Goal: Transaction & Acquisition: Purchase product/service

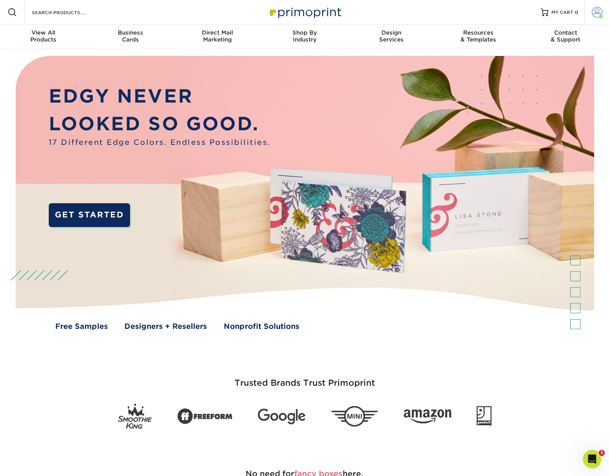
click at [595, 13] on span at bounding box center [597, 12] width 11 height 11
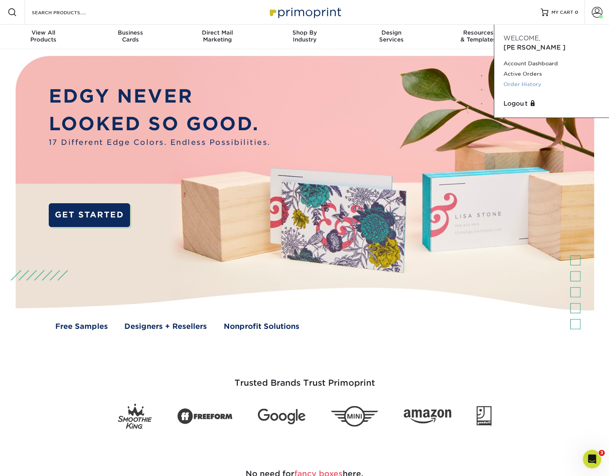
click at [518, 79] on link "Order History" at bounding box center [552, 84] width 96 height 10
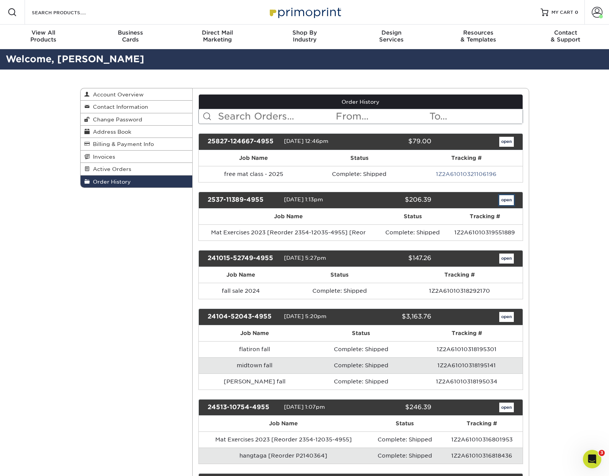
click at [509, 202] on link "open" at bounding box center [506, 200] width 15 height 10
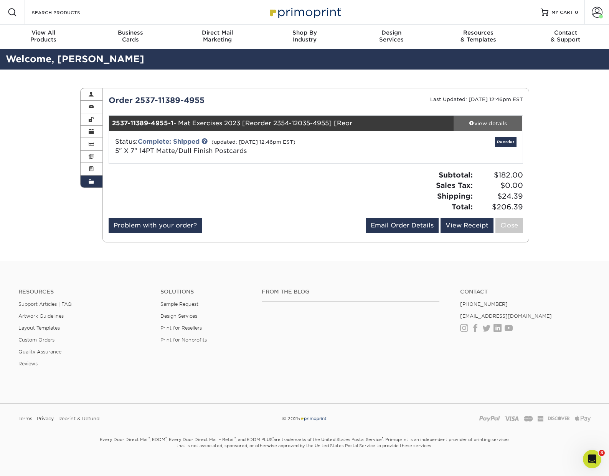
click at [488, 126] on div "view details" at bounding box center [488, 123] width 69 height 8
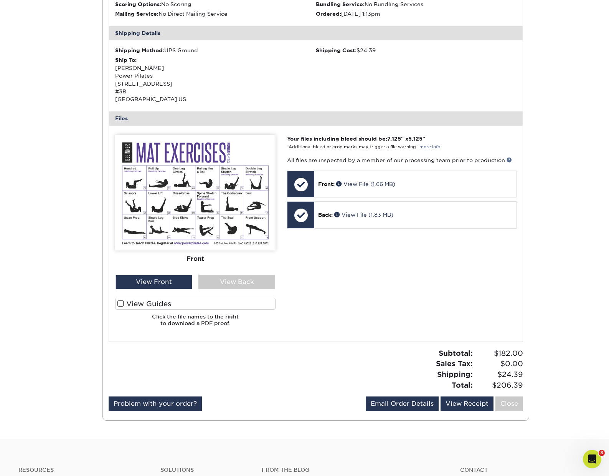
scroll to position [205, 0]
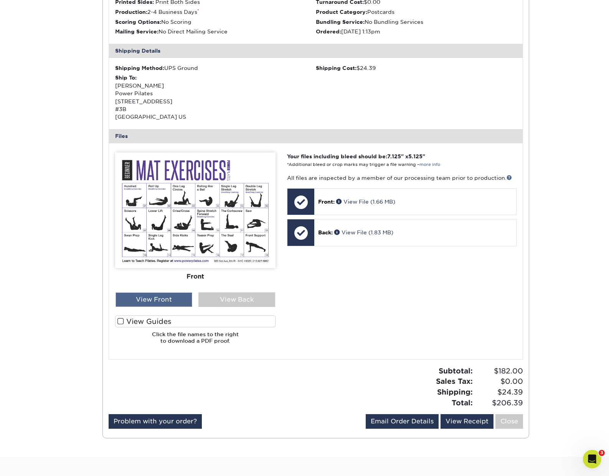
click at [163, 297] on div "View Front" at bounding box center [154, 299] width 77 height 15
click at [263, 303] on div "View Back" at bounding box center [236, 299] width 77 height 15
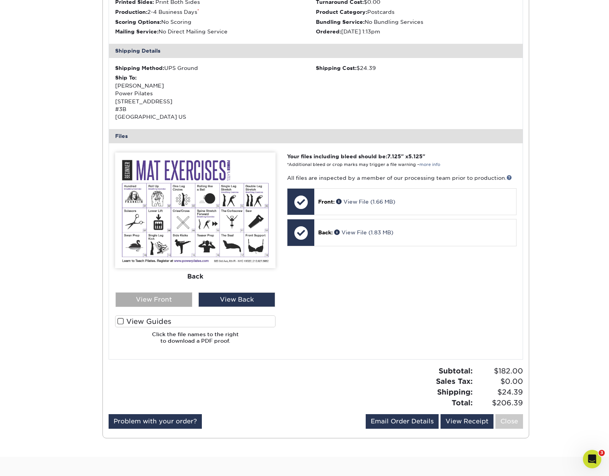
click at [160, 303] on div "View Front" at bounding box center [154, 299] width 77 height 15
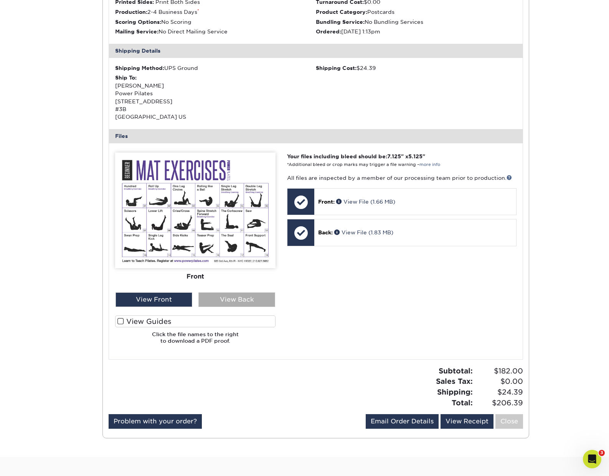
click at [248, 296] on div "View Back" at bounding box center [236, 299] width 77 height 15
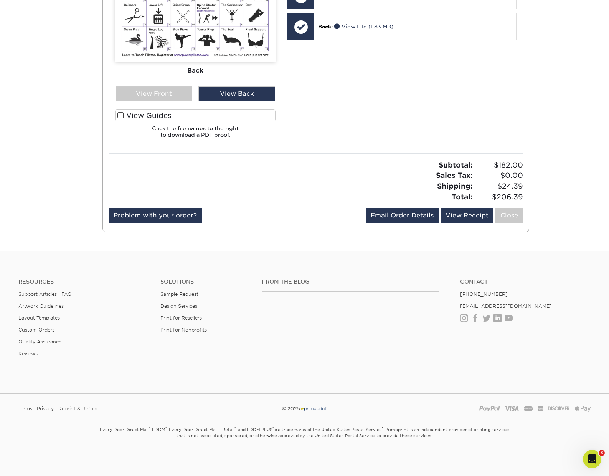
scroll to position [0, 0]
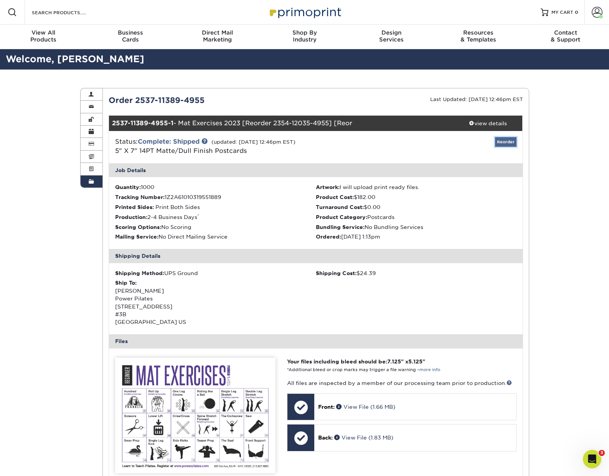
click at [504, 142] on link "Reorder" at bounding box center [505, 142] width 21 height 10
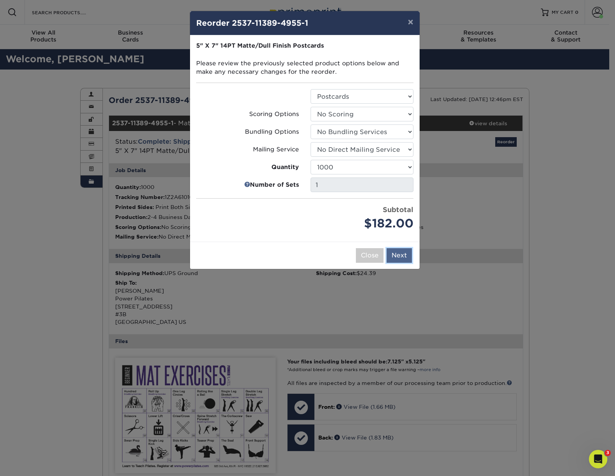
click at [406, 258] on button "Next" at bounding box center [399, 255] width 25 height 15
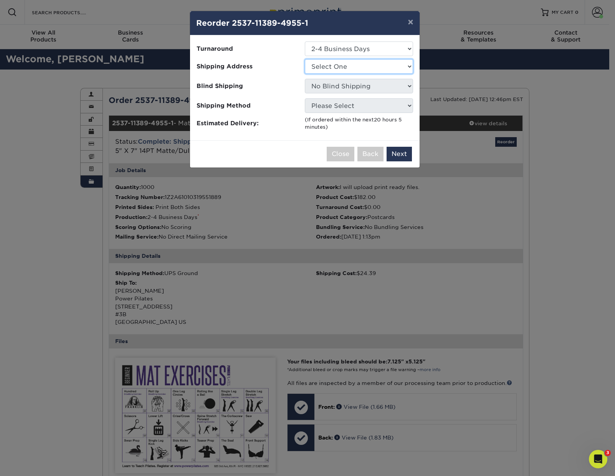
click at [410, 64] on select "Select One 3b Apogee Media Flatiron Terrace Power Pilates" at bounding box center [359, 66] width 108 height 15
select select "279682"
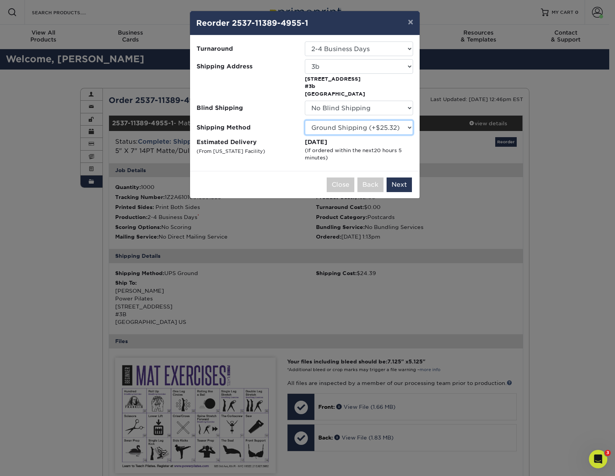
click at [404, 130] on select "Please Select Ground Shipping (+$25.32) 3 Day Shipping Service (+$28.21) 2 Day …" at bounding box center [359, 127] width 108 height 15
click at [407, 129] on select "Please Select Ground Shipping (+$25.32) 3 Day Shipping Service (+$28.21) 2 Day …" at bounding box center [359, 127] width 108 height 15
click at [407, 186] on button "Next" at bounding box center [399, 184] width 25 height 15
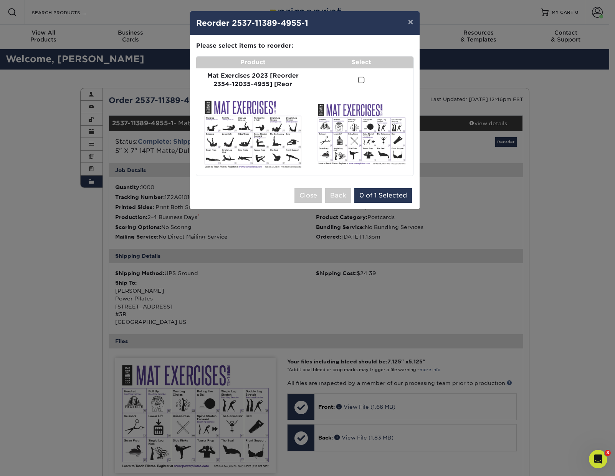
click at [359, 77] on span at bounding box center [361, 79] width 7 height 7
click at [0, 0] on input "checkbox" at bounding box center [0, 0] width 0 height 0
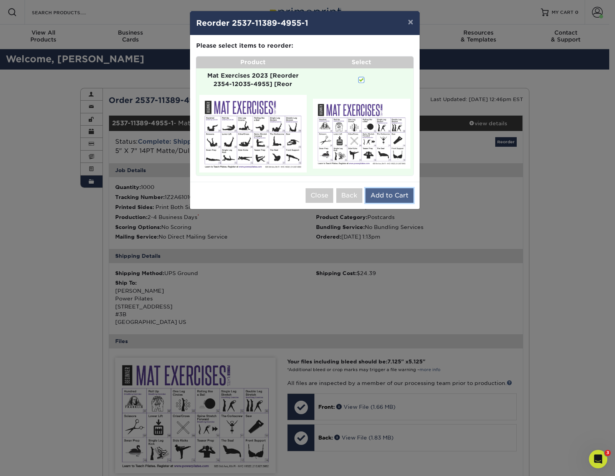
click at [389, 198] on button "Add to Cart" at bounding box center [389, 195] width 48 height 15
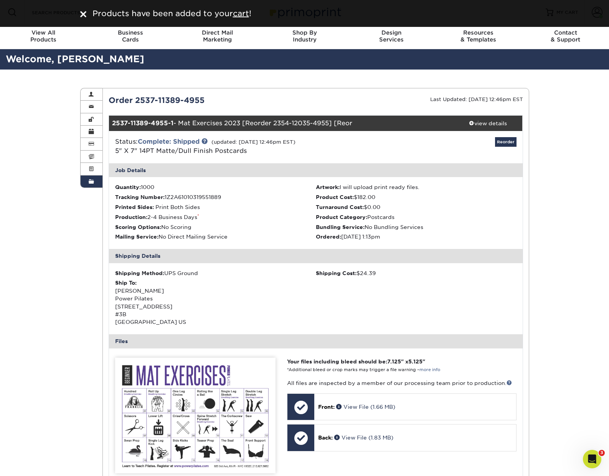
click at [61, 111] on div "Order History Account Overview Contact Information Change Password Address Book…" at bounding box center [304, 365] width 609 height 592
click at [92, 92] on span at bounding box center [91, 94] width 5 height 6
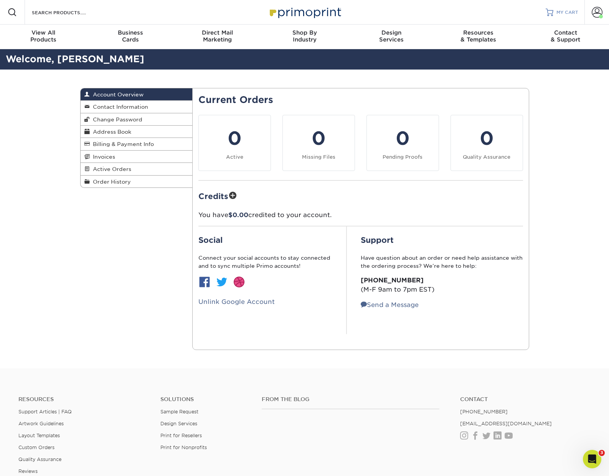
click at [555, 13] on link "MY CART" at bounding box center [562, 12] width 33 height 25
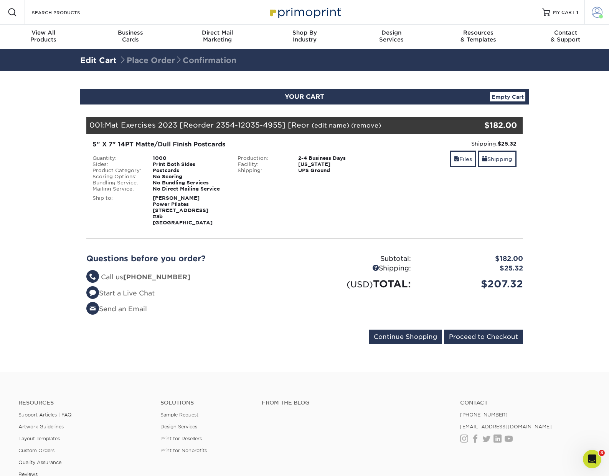
click at [600, 16] on span at bounding box center [601, 17] width 4 height 4
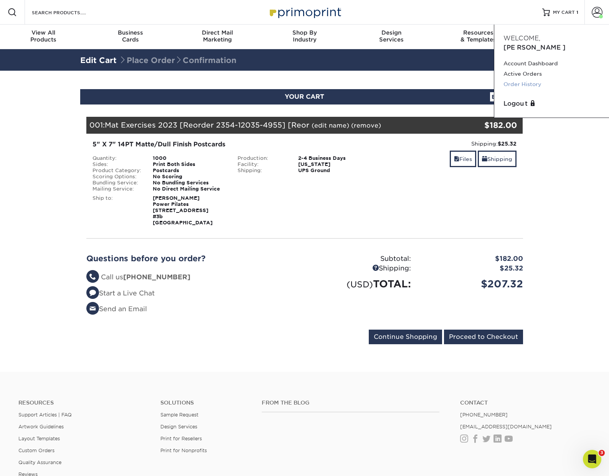
click at [530, 79] on link "Order History" at bounding box center [552, 84] width 96 height 10
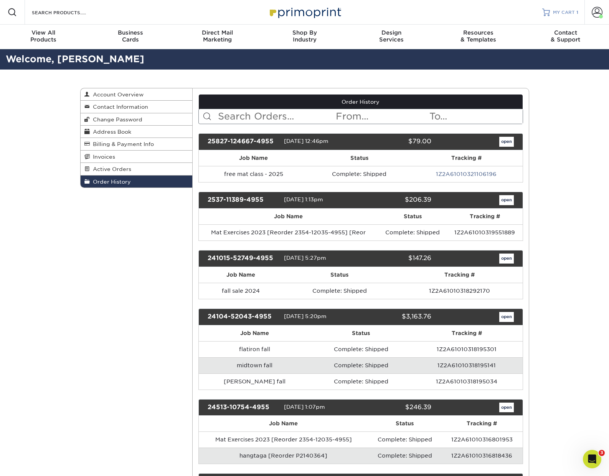
click at [557, 17] on link "MY CART 1" at bounding box center [560, 12] width 36 height 25
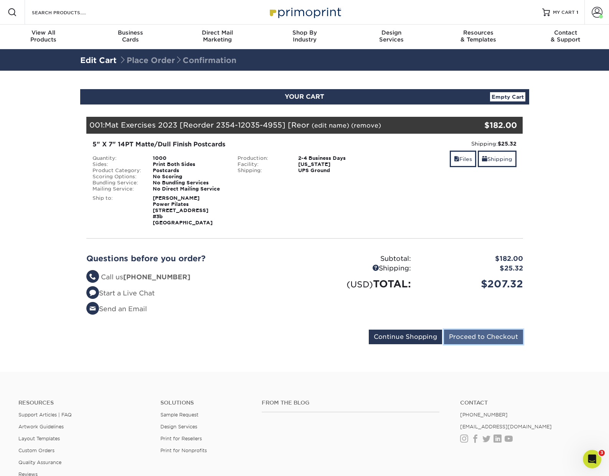
click at [493, 337] on input "Proceed to Checkout" at bounding box center [483, 336] width 79 height 15
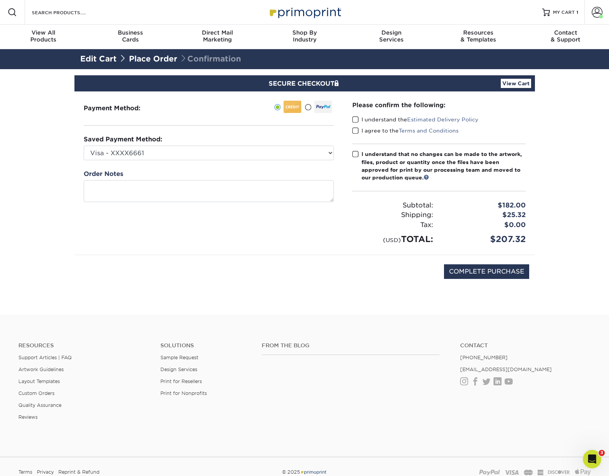
click at [275, 161] on div "Payment Method:" at bounding box center [208, 172] width 269 height 163
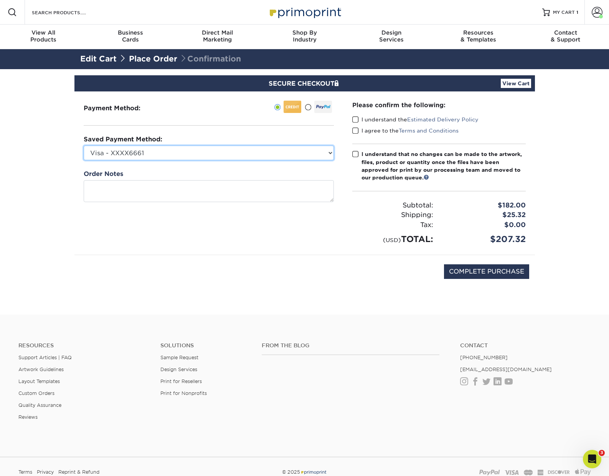
click at [275, 154] on select "Visa - XXXX6661 Visa - XXXX0157 Visa - XXXX0366 Visa - XXXX5104 Visa - XXXX5296…" at bounding box center [209, 152] width 250 height 15
select select
click at [84, 145] on select "Visa - XXXX6661 Visa - XXXX0157 Visa - XXXX0366 Visa - XXXX5104 Visa - XXXX5296…" at bounding box center [209, 152] width 250 height 15
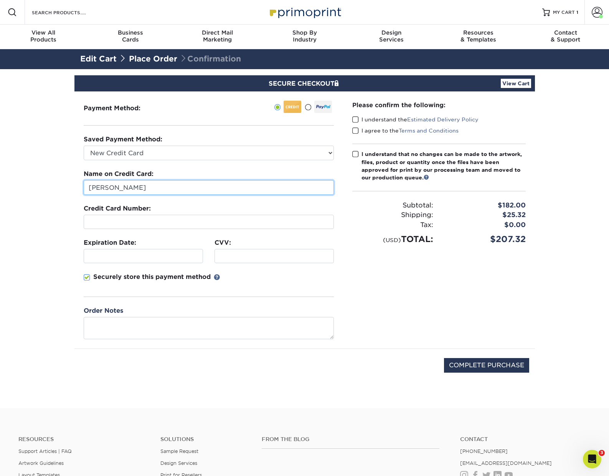
click at [149, 186] on input "[PERSON_NAME]" at bounding box center [209, 187] width 250 height 15
type input "Keith Mirsky"
click at [62, 215] on section "SECURE CHECKOUT View Cart Payment Method: Saved Payment Method:" at bounding box center [304, 238] width 609 height 339
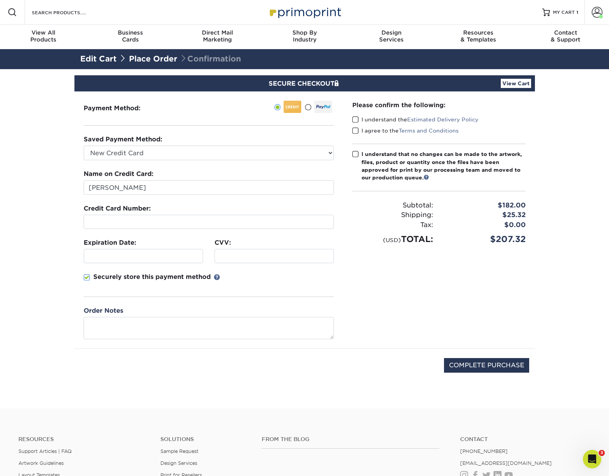
click at [428, 335] on div "Please confirm the following: I understand the Estimated Delivery Policy I agre…" at bounding box center [439, 219] width 192 height 257
click at [400, 289] on div "Please confirm the following: I understand the Estimated Delivery Policy I agre…" at bounding box center [439, 219] width 192 height 257
click at [359, 120] on label "I understand the Estimated Delivery Policy" at bounding box center [415, 120] width 126 height 8
click at [0, 0] on input "I understand the Estimated Delivery Policy" at bounding box center [0, 0] width 0 height 0
click at [357, 131] on span at bounding box center [355, 130] width 7 height 7
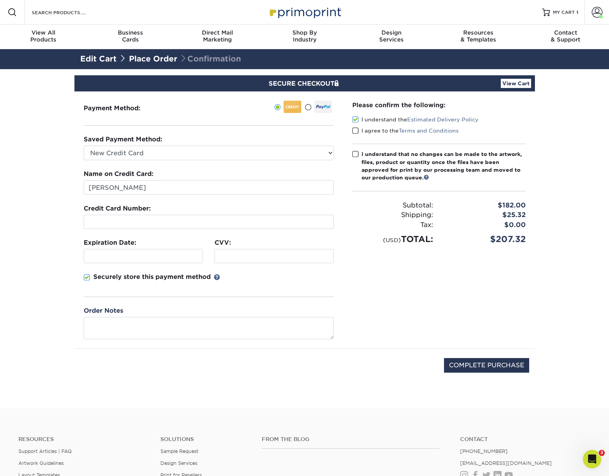
click at [0, 0] on input "I agree to the Terms and Conditions" at bounding box center [0, 0] width 0 height 0
click at [358, 157] on span at bounding box center [355, 153] width 7 height 7
click at [0, 0] on input "I understand that no changes can be made to the artwork, files, product or quan…" at bounding box center [0, 0] width 0 height 0
click at [485, 363] on input "COMPLETE PURCHASE" at bounding box center [486, 365] width 85 height 15
type input "PROCESSING, PLEASE WAIT..."
